Goal: Information Seeking & Learning: Learn about a topic

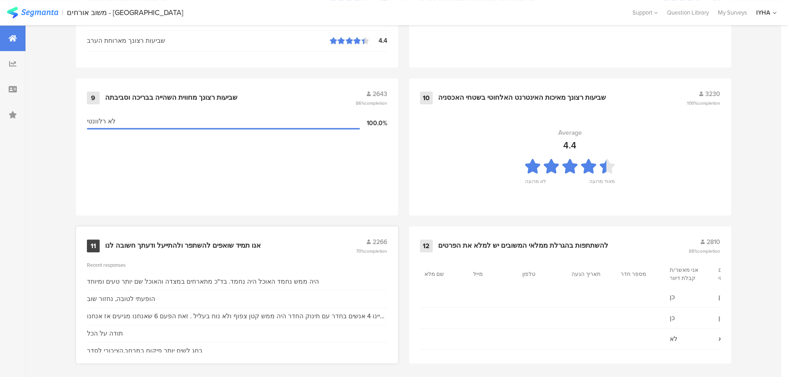
scroll to position [956, 0]
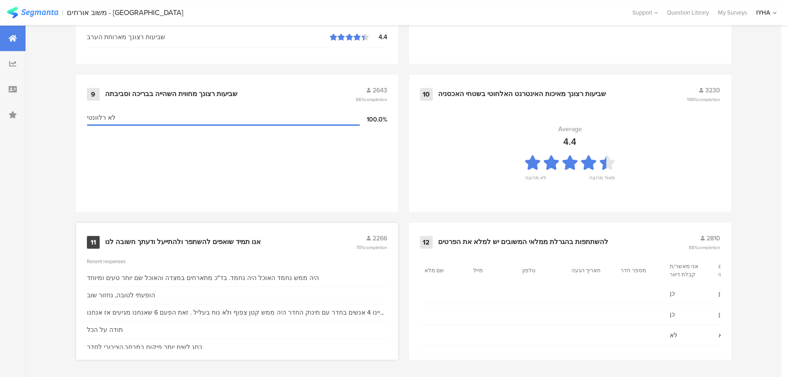
click at [215, 238] on div "אנו תמיד שואפים להשתפר ולהתייעל ודעתך חשובה לנו" at bounding box center [183, 242] width 156 height 9
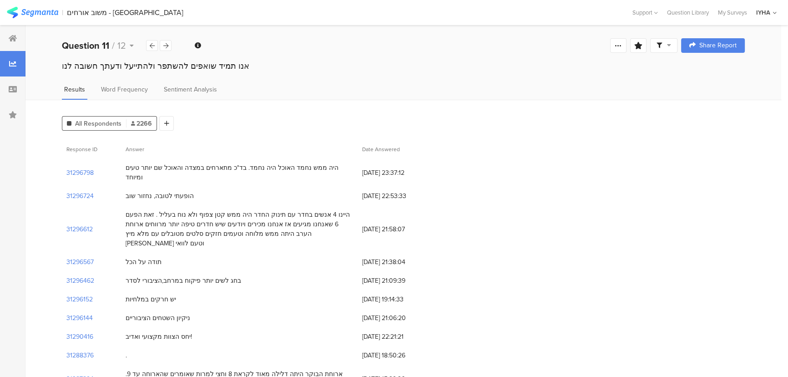
drag, startPoint x: 294, startPoint y: 168, endPoint x: 127, endPoint y: 173, distance: 166.2
click at [127, 173] on div "היה ממש נחמד האוכל היה נחמד. בד"כ מתארחים במצדה והאוכל שם יותר טעים ומיוחד" at bounding box center [239, 172] width 237 height 28
drag, startPoint x: 174, startPoint y: 186, endPoint x: 207, endPoint y: 200, distance: 35.5
click at [130, 191] on div "הופעתי לטובה, נחזור שוב" at bounding box center [160, 196] width 68 height 10
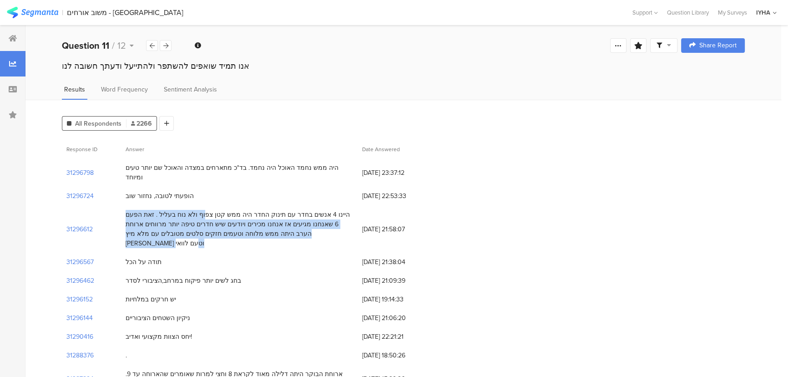
drag, startPoint x: 237, startPoint y: 205, endPoint x: 137, endPoint y: 226, distance: 102.2
click at [137, 226] on div "היינו 4 אנשים בחדר עם תינוק החדר היה ממש קטן צפוף ולא נוח בעליל . זאת הפעם 6 שא…" at bounding box center [240, 229] width 228 height 38
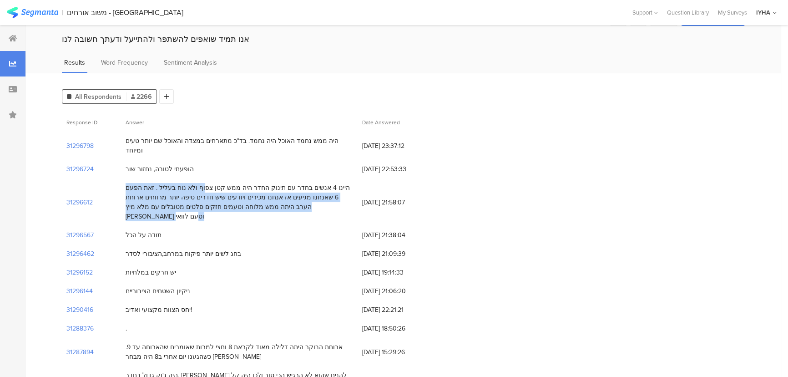
scroll to position [41, 0]
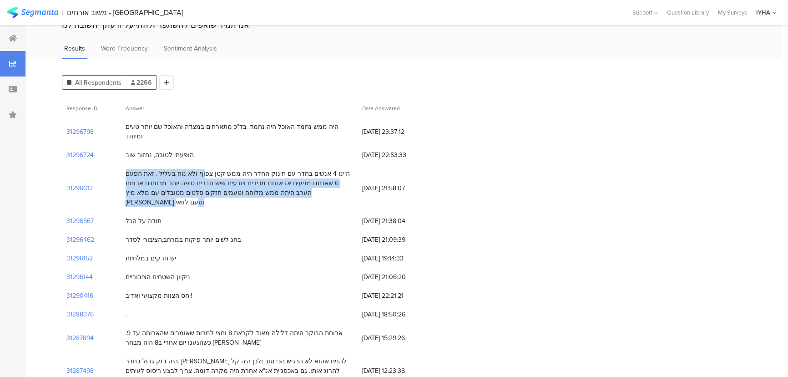
drag, startPoint x: 215, startPoint y: 219, endPoint x: 127, endPoint y: 223, distance: 88.4
click at [127, 235] on div "בחג לשים יותר פיקוח במרחב,הציבורי לסדר" at bounding box center [184, 240] width 116 height 10
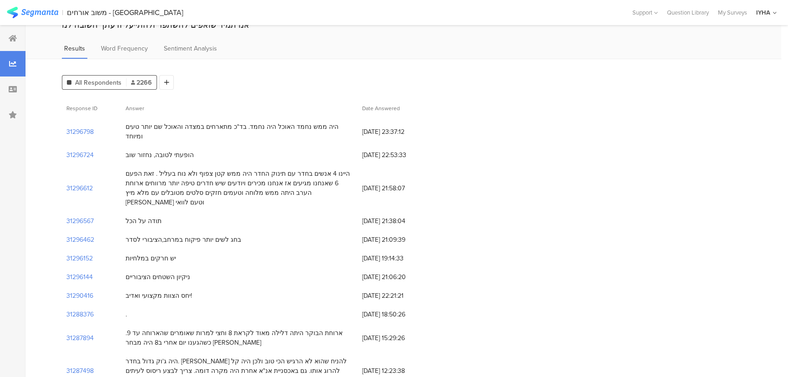
click at [227, 235] on div "בחג לשים יותר פיקוח במרחב,הציבורי לסדר" at bounding box center [184, 240] width 116 height 10
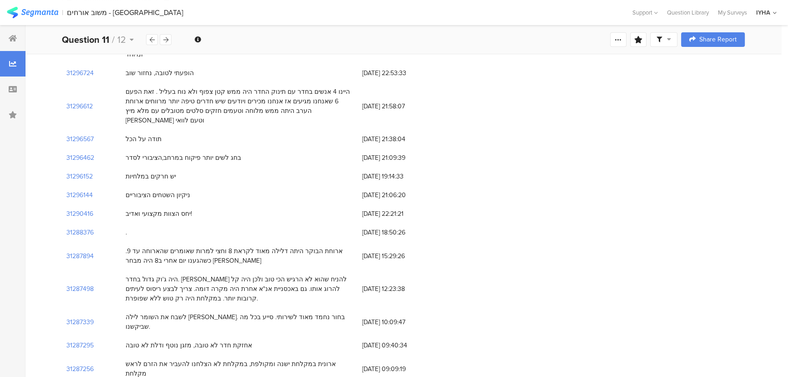
scroll to position [124, 0]
drag, startPoint x: 172, startPoint y: 156, endPoint x: 106, endPoint y: 156, distance: 66.0
click at [106, 166] on div "31296152 יש חרקים במלחיות 11/10/2025 at 19:14:33" at bounding box center [403, 175] width 683 height 19
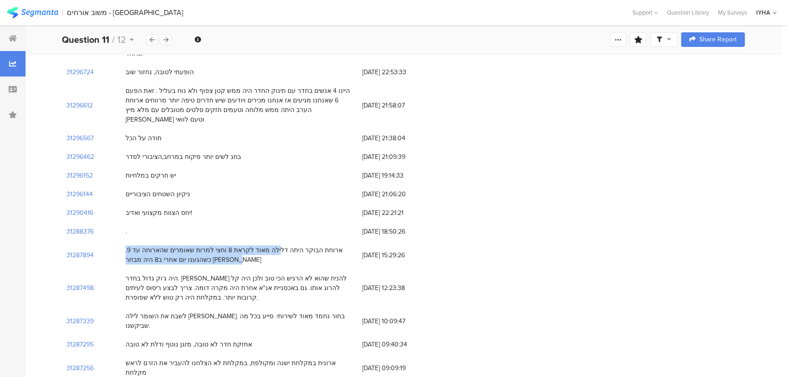
drag, startPoint x: 305, startPoint y: 228, endPoint x: 180, endPoint y: 227, distance: 124.7
click at [131, 245] on div "ארוחת הבוקר היתה דלילה מאוד לקראת 8 וחצי למרות שאומרים שהארוחה עד 9. כשהגענו יו…" at bounding box center [240, 254] width 228 height 19
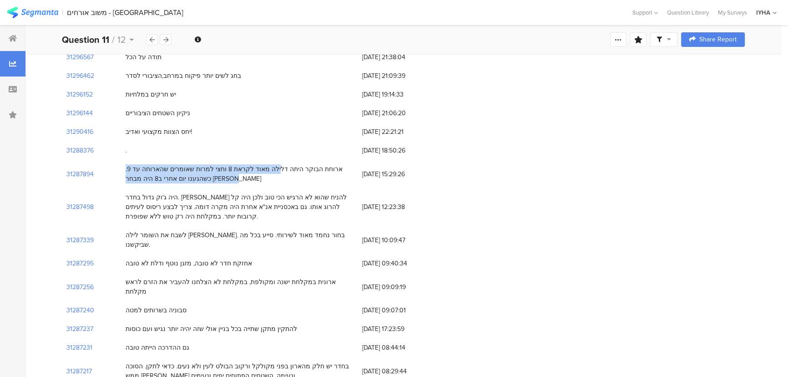
scroll to position [207, 0]
drag, startPoint x: 294, startPoint y: 176, endPoint x: 255, endPoint y: 255, distance: 87.9
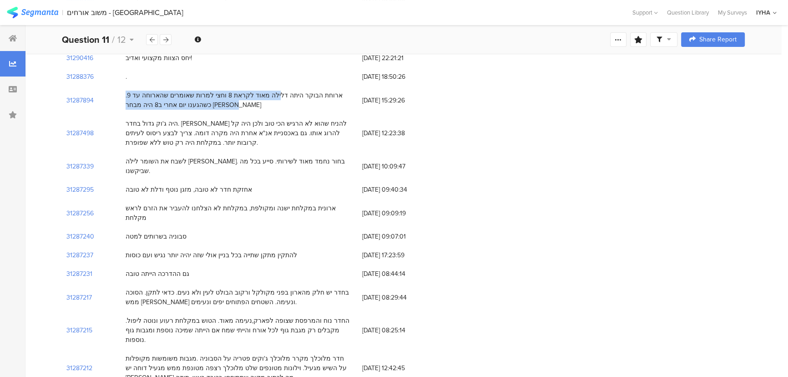
scroll to position [289, 0]
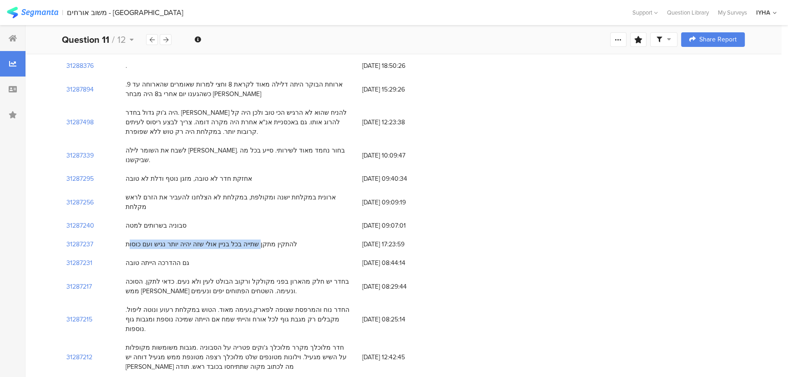
drag, startPoint x: 268, startPoint y: 207, endPoint x: 226, endPoint y: 203, distance: 41.6
click at [141, 239] on div "להתקין מתקן שתייה בכל בניין אולי שזה יהיה יותר נגיש ועם כוסות" at bounding box center [212, 244] width 172 height 10
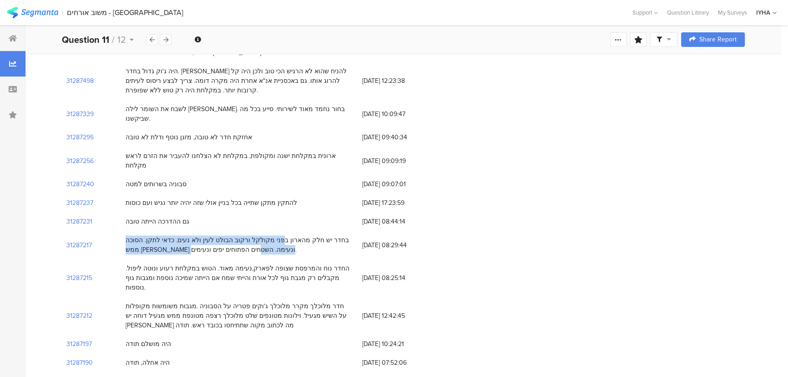
drag, startPoint x: 300, startPoint y: 200, endPoint x: 178, endPoint y: 214, distance: 123.3
click at [178, 235] on div "בחדר יש חלק מהארון בפני מקולקל ורקוב הבולט לעין ולא נעים. כדאי לתקן. הסוכה ממש …" at bounding box center [240, 244] width 228 height 19
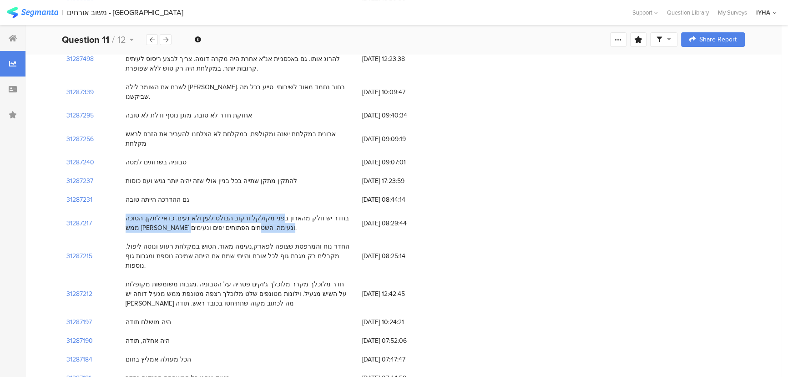
scroll to position [372, 0]
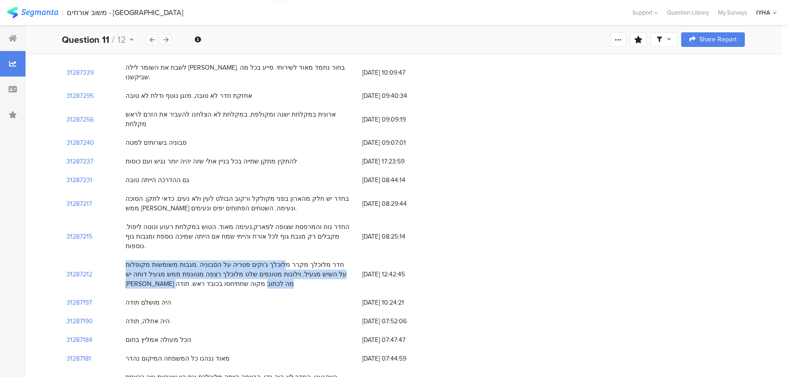
drag, startPoint x: 310, startPoint y: 216, endPoint x: 117, endPoint y: 235, distance: 193.0
click at [126, 260] on div "חדר מלוכלך מקרר מלוכלך ג'וקים פטריה על הסבוניה .מגבות משומשות מקופלות על השיש מ…" at bounding box center [240, 274] width 228 height 29
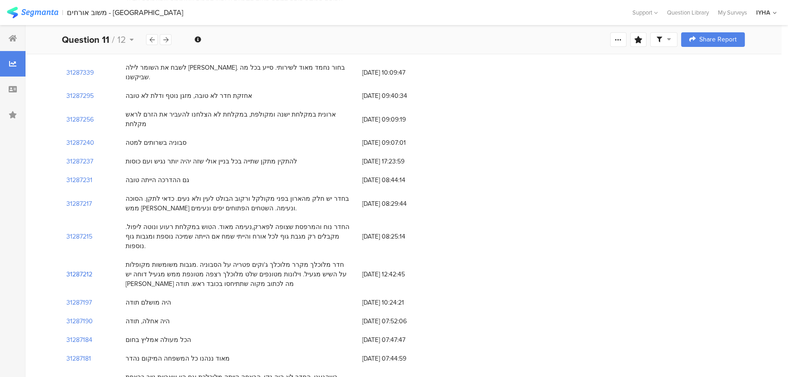
click at [76, 269] on section "31287212" at bounding box center [79, 274] width 26 height 10
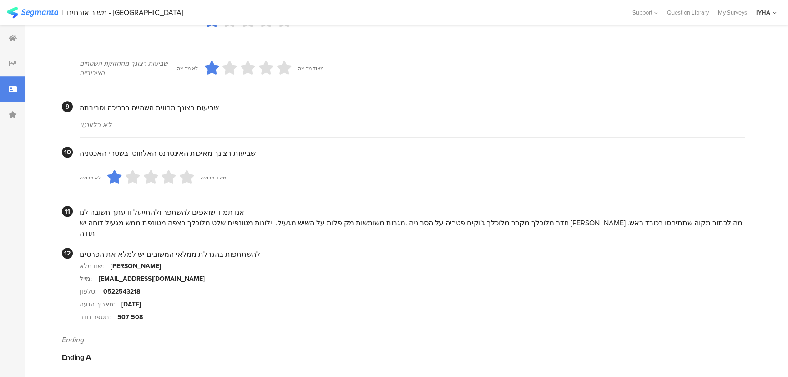
scroll to position [797, 0]
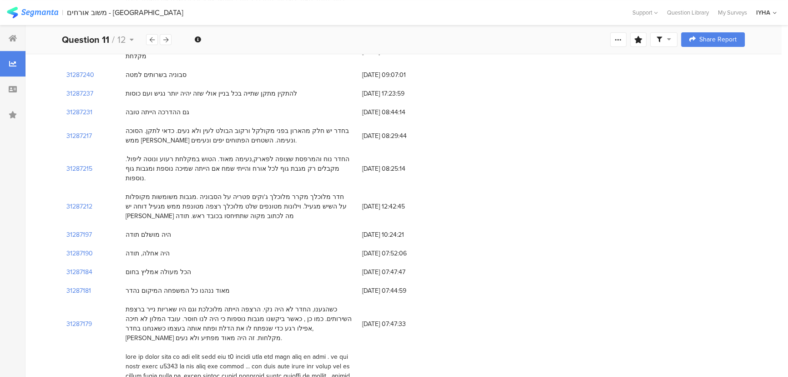
scroll to position [455, 0]
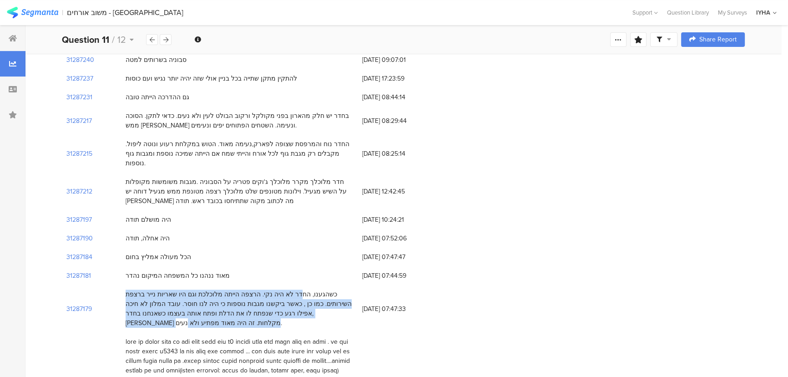
drag, startPoint x: 328, startPoint y: 242, endPoint x: 159, endPoint y: 263, distance: 170.2
click at [154, 289] on div "כשהגענו, החדר לא היה נקי. הרצפה הייתה מלוכלכת וגם היו שאריות נייר ברצפת השירותי…" at bounding box center [240, 308] width 228 height 38
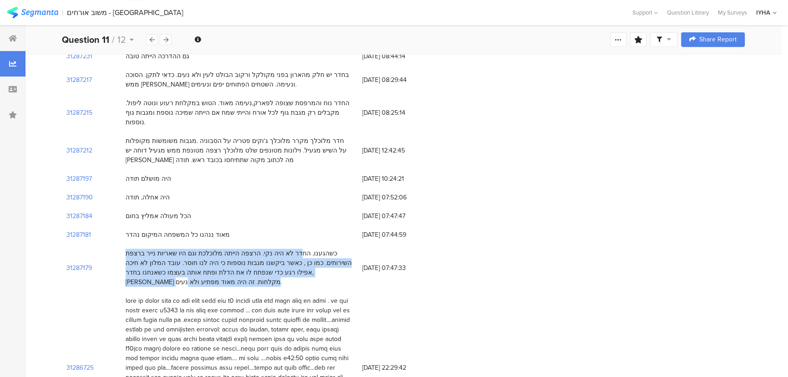
scroll to position [579, 0]
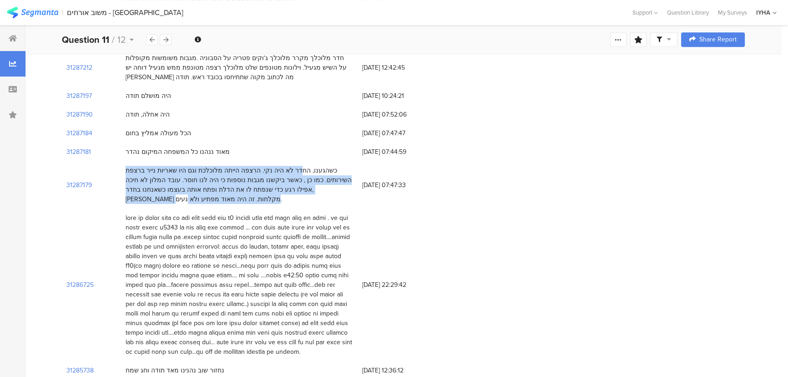
drag, startPoint x: 342, startPoint y: 165, endPoint x: 132, endPoint y: 299, distance: 249.5
click at [132, 299] on div at bounding box center [240, 284] width 228 height 143
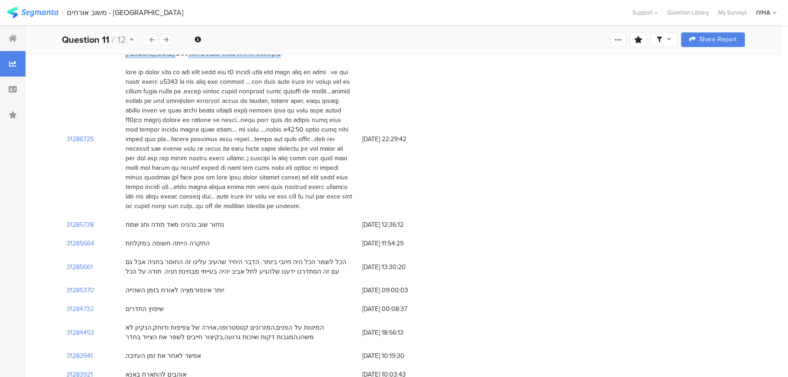
scroll to position [745, 0]
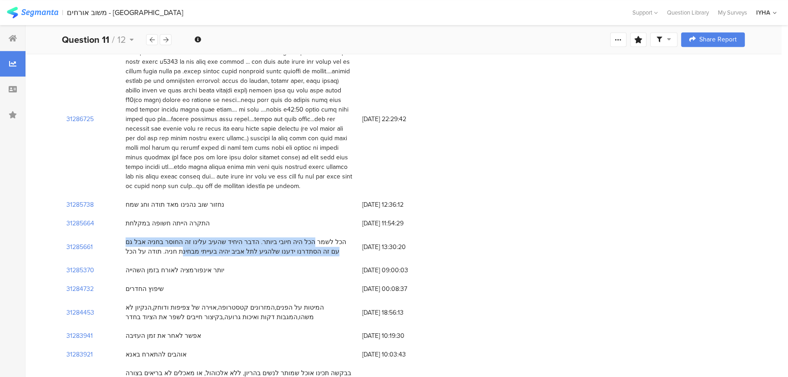
drag, startPoint x: 335, startPoint y: 193, endPoint x: 193, endPoint y: 203, distance: 141.9
click at [193, 237] on div "הכל לשמר הכל היה חיובי ביותר. הדבר היחיד שהעיב עלינו זה החוסר בחניה אבל גם עם ז…" at bounding box center [240, 246] width 228 height 19
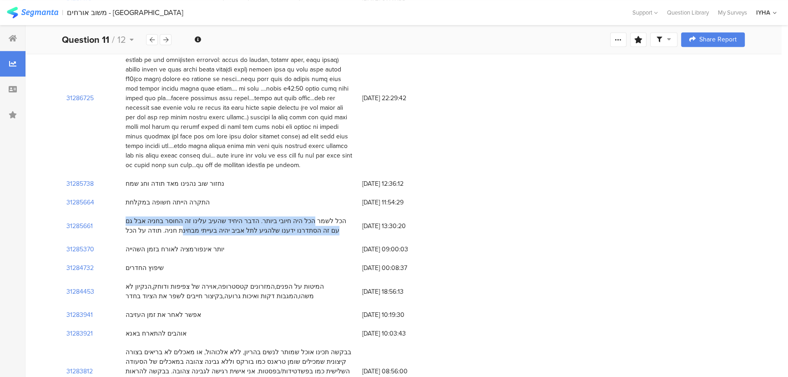
scroll to position [786, 0]
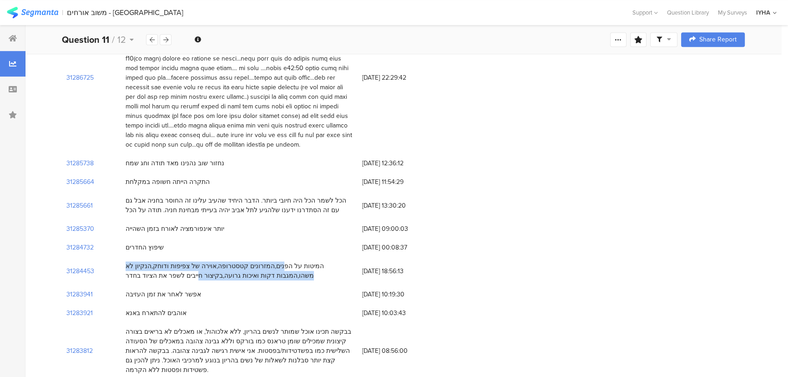
drag, startPoint x: 320, startPoint y: 213, endPoint x: 206, endPoint y: 221, distance: 113.6
click at [206, 261] on div "המיטות על הפנים,המזרונים קטסטרופה,אוירה של צפיפות ודוחק,הנקיון לא משהו,המגבות ד…" at bounding box center [240, 270] width 228 height 19
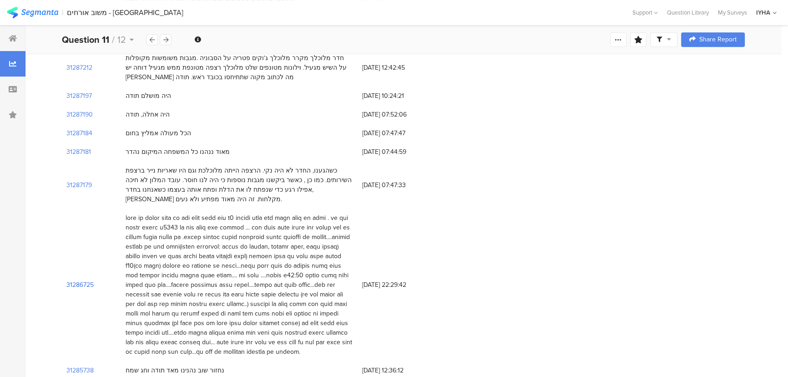
click at [86, 280] on section "31286725" at bounding box center [79, 285] width 27 height 10
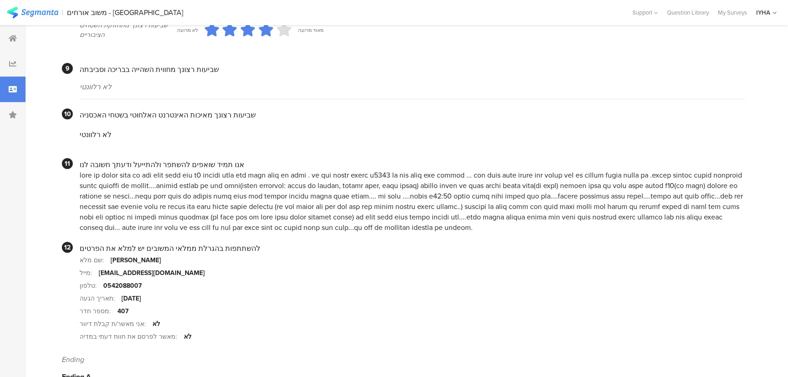
scroll to position [857, 0]
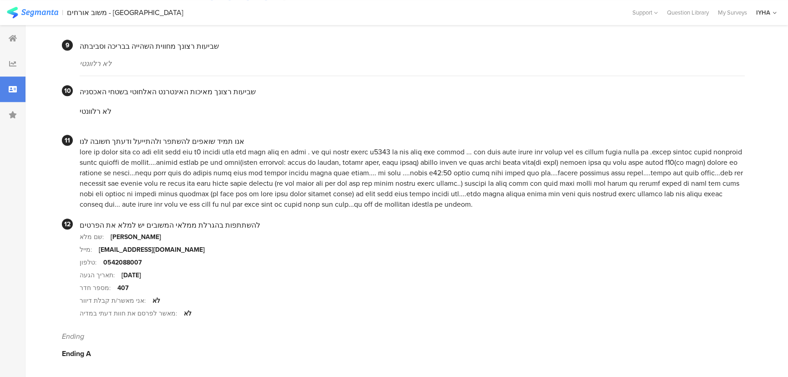
scroll to position [579, 0]
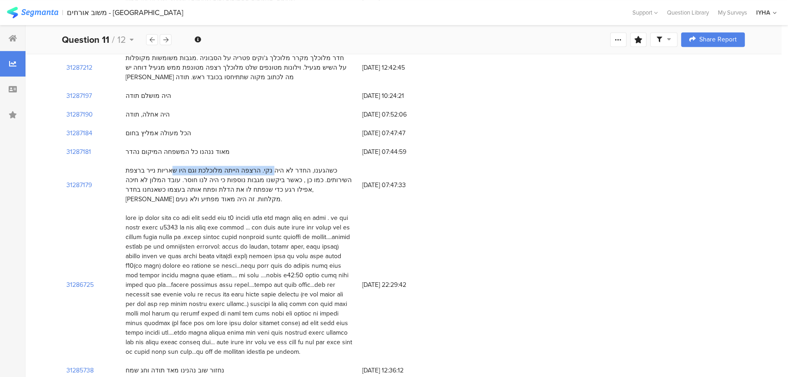
drag, startPoint x: 304, startPoint y: 117, endPoint x: 208, endPoint y: 124, distance: 95.8
click at [208, 166] on div "כשהגענו, החדר לא היה נקי. הרצפה הייתה מלוכלכת וגם היו שאריות נייר ברצפת השירותי…" at bounding box center [240, 185] width 228 height 38
drag, startPoint x: 203, startPoint y: 237, endPoint x: 404, endPoint y: 261, distance: 202.1
click at [405, 260] on div "31286725 09/10/2025 at 22:29:42" at bounding box center [403, 284] width 683 height 152
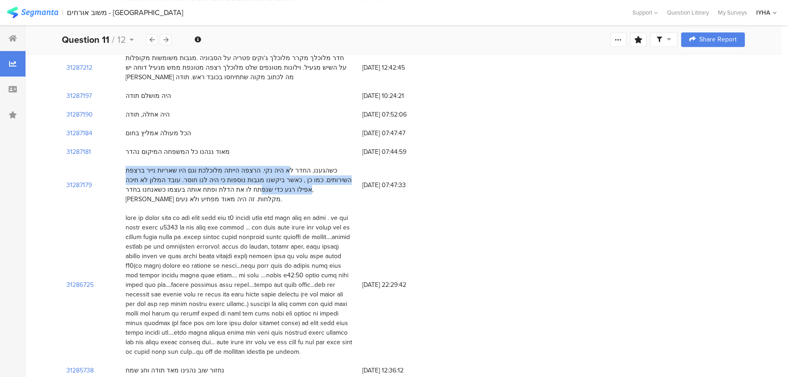
drag, startPoint x: 319, startPoint y: 120, endPoint x: 127, endPoint y: 132, distance: 191.5
click at [127, 166] on div "כשהגענו, החדר לא היה נקי. הרצפה הייתה מלוכלכת וגם היו שאריות נייר ברצפת השירותי…" at bounding box center [240, 185] width 228 height 38
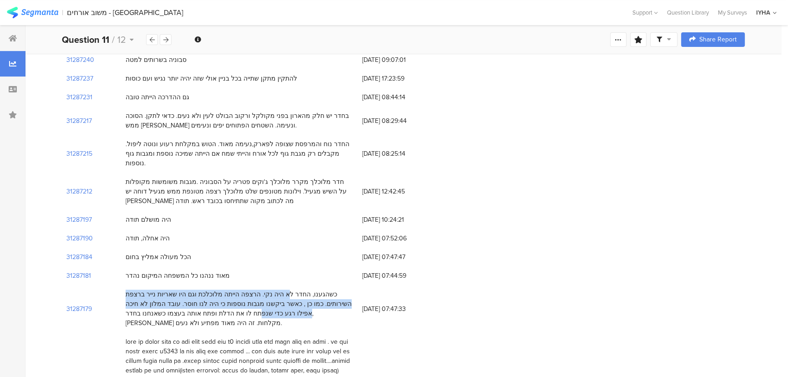
scroll to position [455, 0]
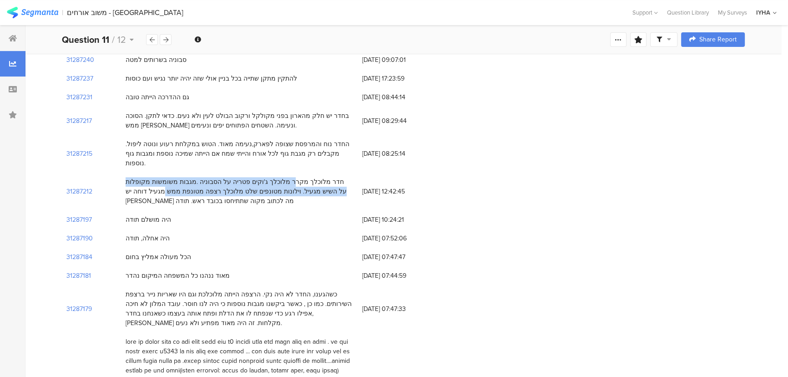
drag, startPoint x: 310, startPoint y: 133, endPoint x: 220, endPoint y: 144, distance: 90.4
click at [221, 177] on div "חדר מלוכלך מקרר מלוכלך ג'וקים פטריה על הסבוניה .מגבות משומשות מקופלות על השיש מ…" at bounding box center [240, 191] width 228 height 29
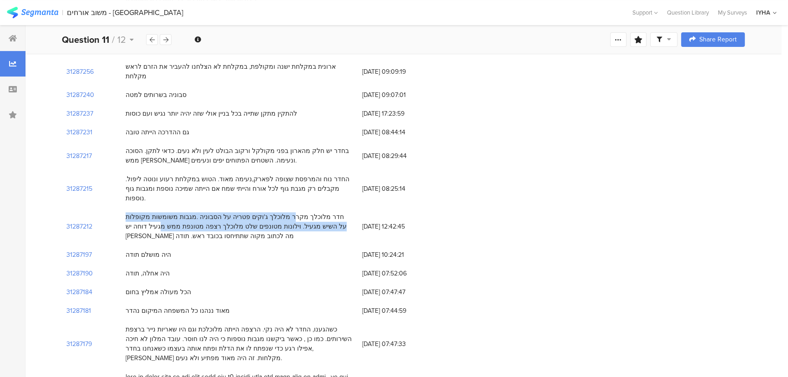
scroll to position [372, 0]
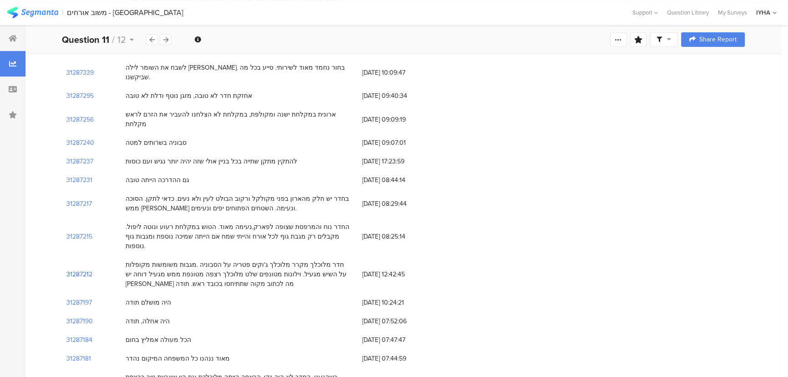
click at [72, 269] on section "31287212" at bounding box center [79, 274] width 26 height 10
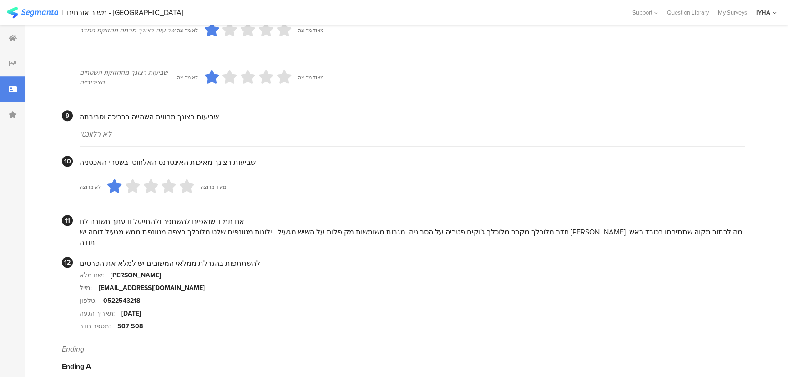
scroll to position [797, 0]
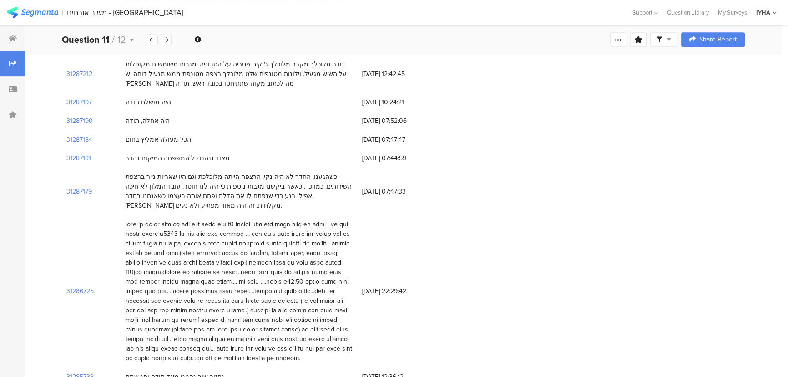
scroll to position [620, 0]
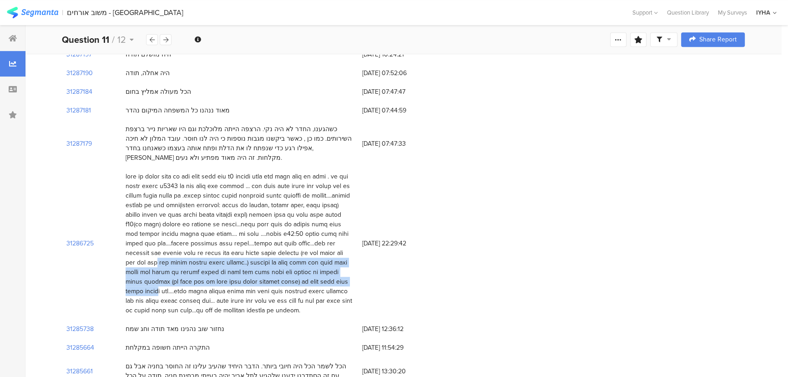
drag, startPoint x: 343, startPoint y: 217, endPoint x: 146, endPoint y: 230, distance: 197.6
click at [146, 230] on div at bounding box center [240, 243] width 228 height 143
click at [205, 233] on div at bounding box center [240, 243] width 228 height 143
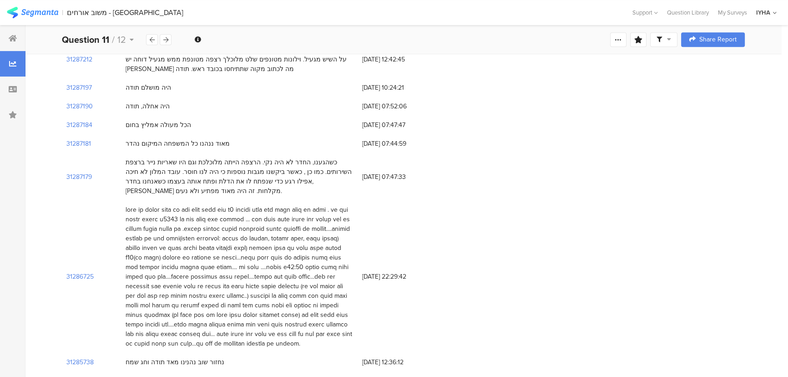
scroll to position [703, 0]
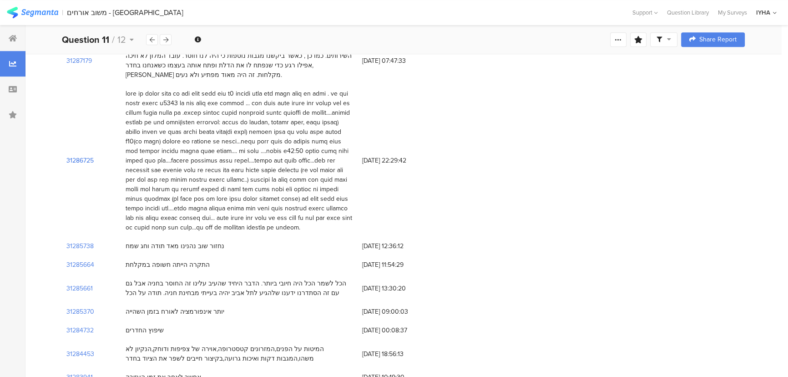
click at [73, 156] on section "31286725" at bounding box center [79, 161] width 27 height 10
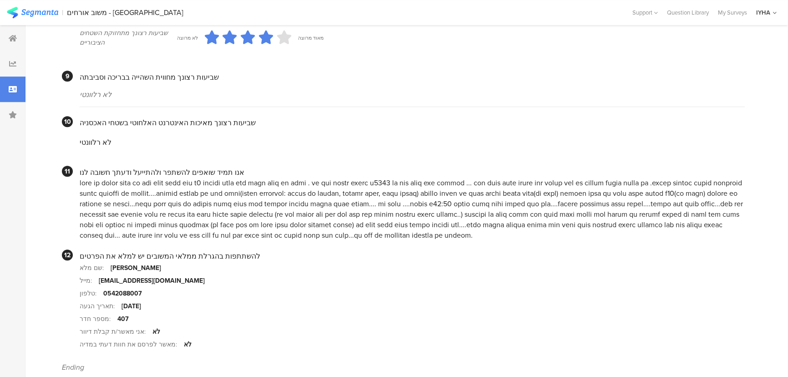
scroll to position [857, 0]
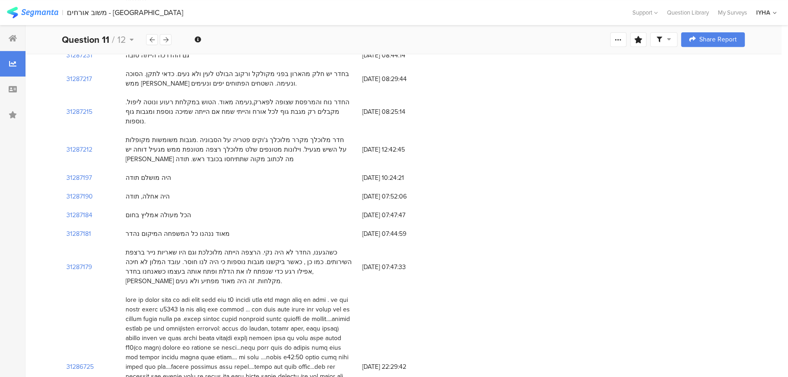
scroll to position [496, 0]
click at [74, 263] on section "31287179" at bounding box center [78, 268] width 25 height 10
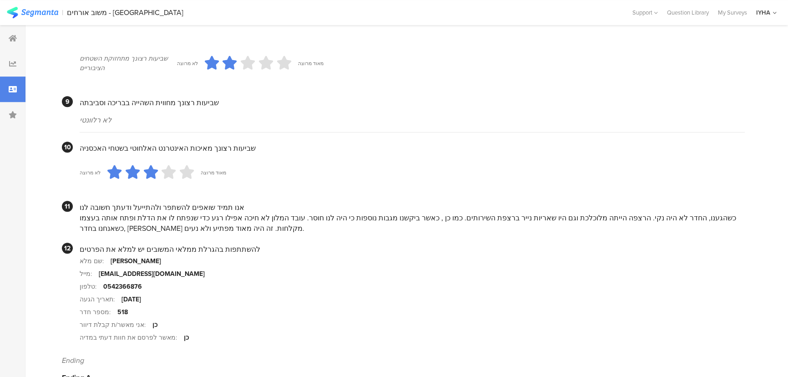
scroll to position [823, 0]
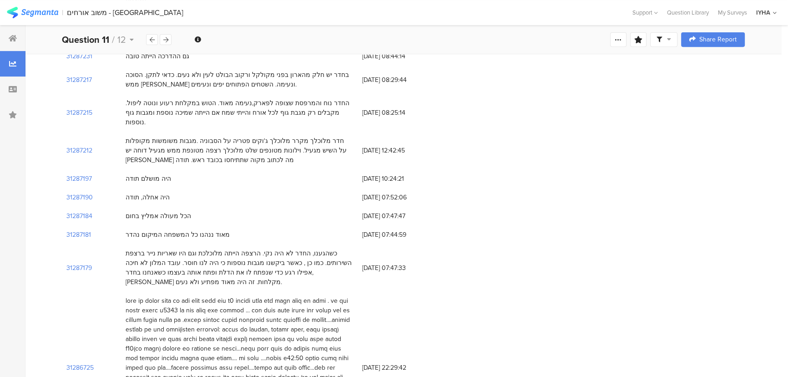
scroll to position [414, 0]
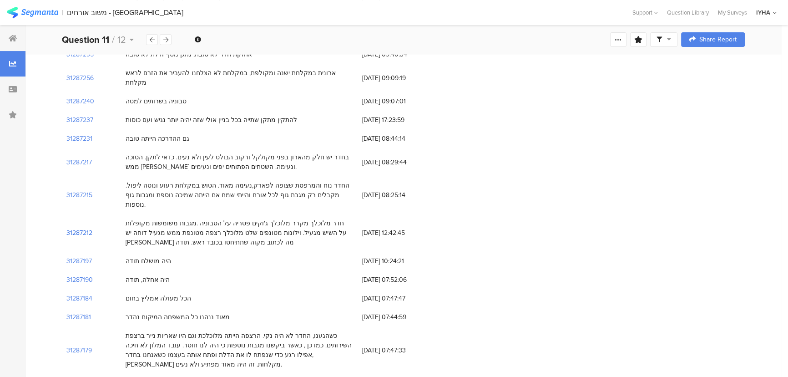
click at [82, 228] on section "31287212" at bounding box center [79, 233] width 26 height 10
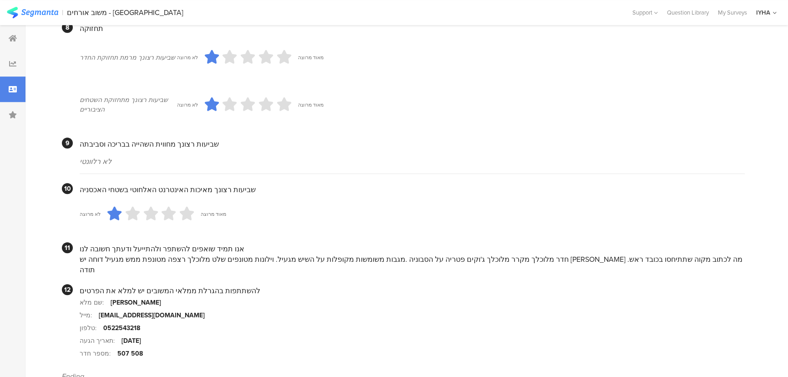
scroll to position [797, 0]
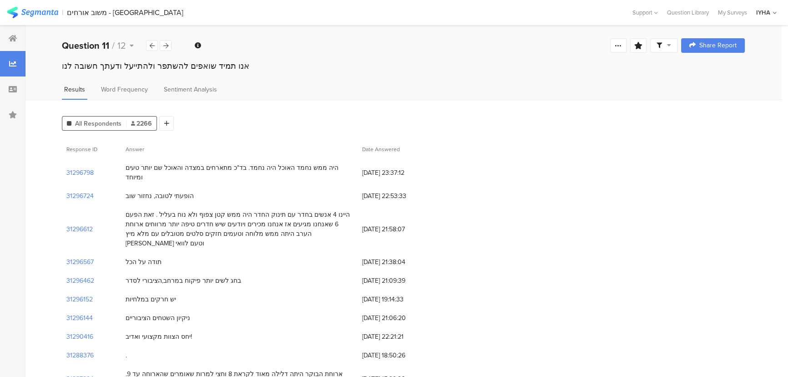
drag, startPoint x: 303, startPoint y: 205, endPoint x: 305, endPoint y: 326, distance: 120.6
click at [250, 253] on div "תודה על הכל" at bounding box center [239, 262] width 237 height 19
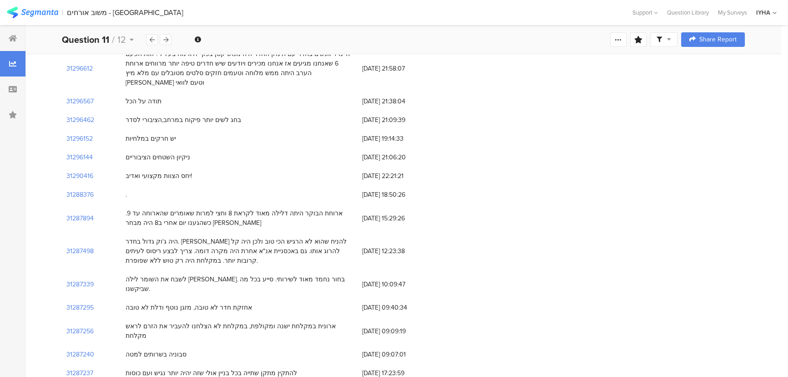
scroll to position [207, 0]
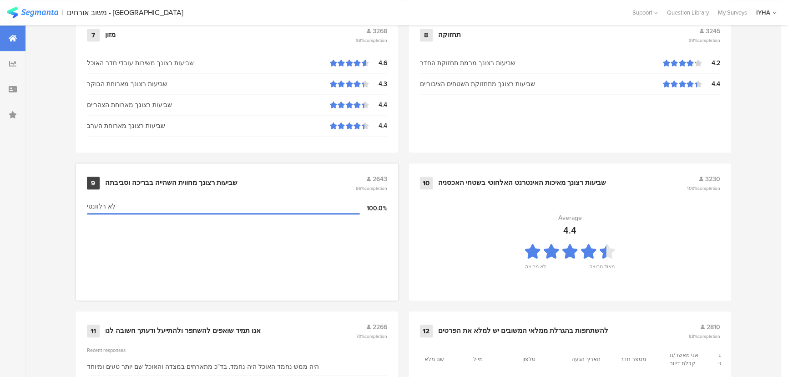
scroll to position [956, 0]
